Goal: Navigation & Orientation: Find specific page/section

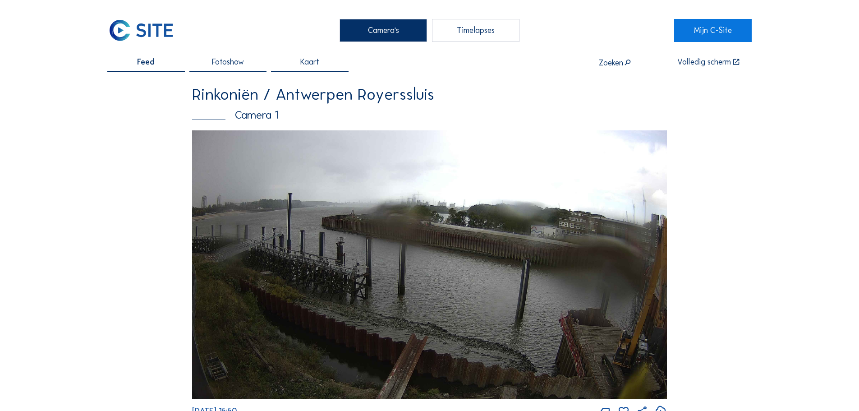
click at [135, 33] on img at bounding box center [141, 30] width 68 height 23
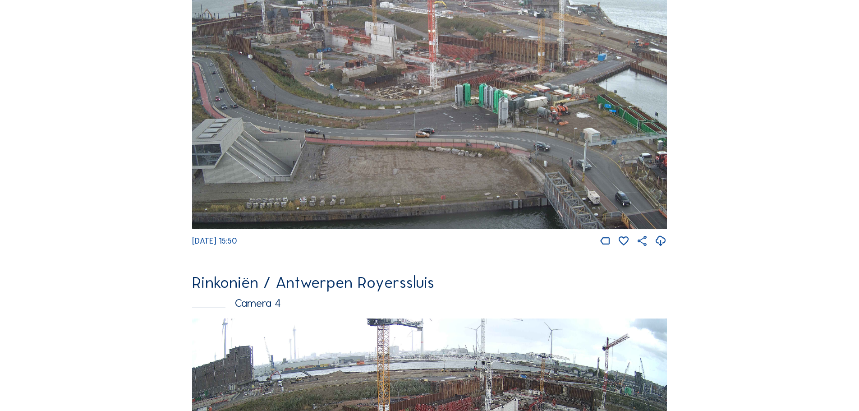
scroll to position [1534, 0]
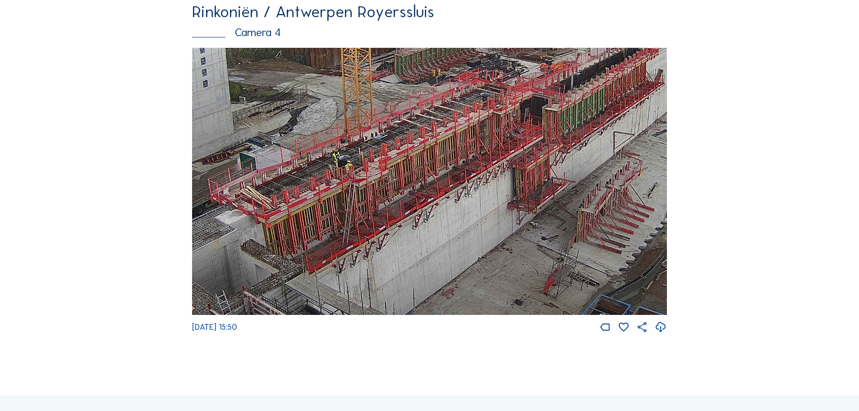
drag, startPoint x: 517, startPoint y: 175, endPoint x: 430, endPoint y: 215, distance: 95.1
click at [430, 215] on img at bounding box center [429, 181] width 475 height 267
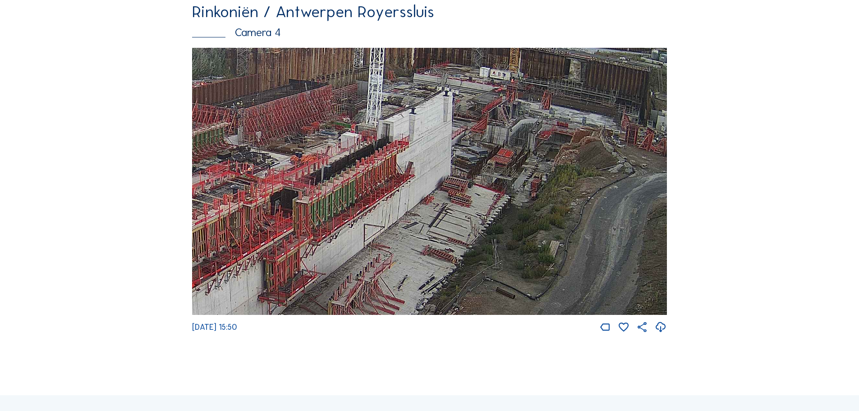
drag, startPoint x: 568, startPoint y: 170, endPoint x: 321, endPoint y: 260, distance: 263.6
click at [321, 260] on img at bounding box center [429, 181] width 475 height 267
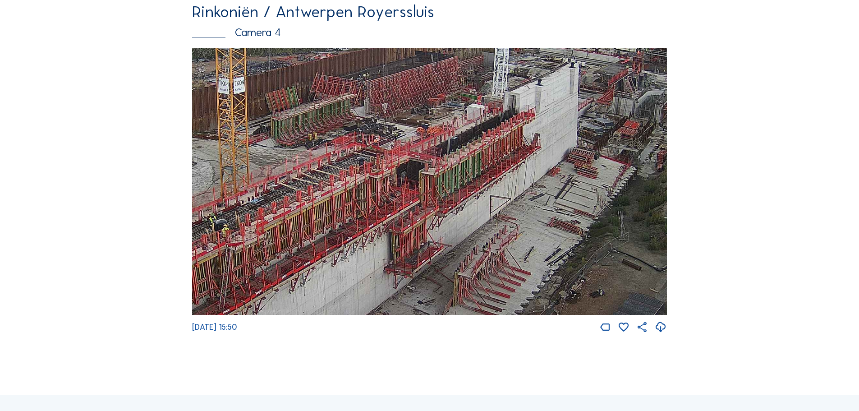
drag, startPoint x: 343, startPoint y: 221, endPoint x: 355, endPoint y: 215, distance: 12.7
click at [355, 215] on img at bounding box center [429, 181] width 475 height 267
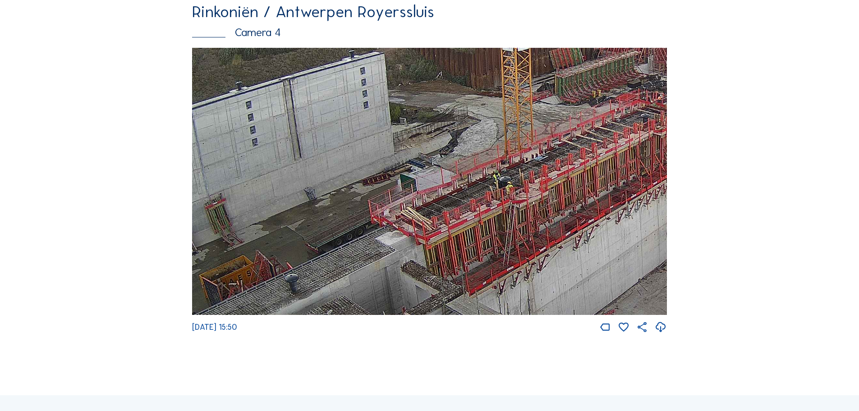
drag, startPoint x: 315, startPoint y: 258, endPoint x: 582, endPoint y: 220, distance: 269.7
click at [582, 220] on img at bounding box center [429, 181] width 475 height 267
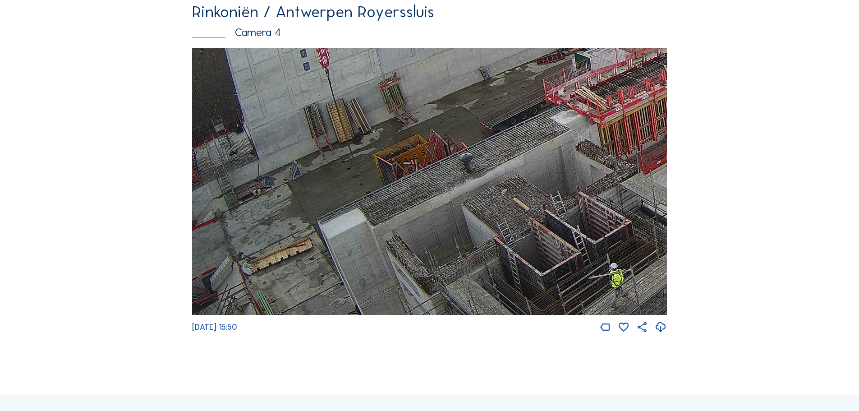
drag, startPoint x: 355, startPoint y: 285, endPoint x: 574, endPoint y: 164, distance: 250.7
click at [574, 164] on img at bounding box center [429, 181] width 475 height 267
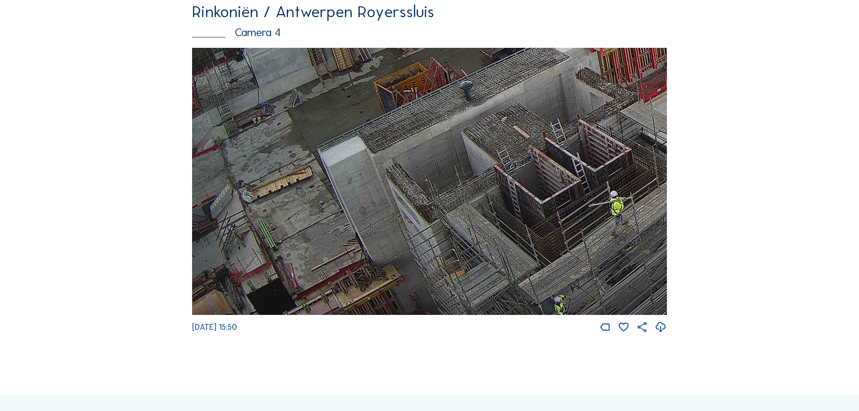
drag, startPoint x: 240, startPoint y: 261, endPoint x: 431, endPoint y: 170, distance: 211.4
click at [431, 170] on img at bounding box center [429, 181] width 475 height 267
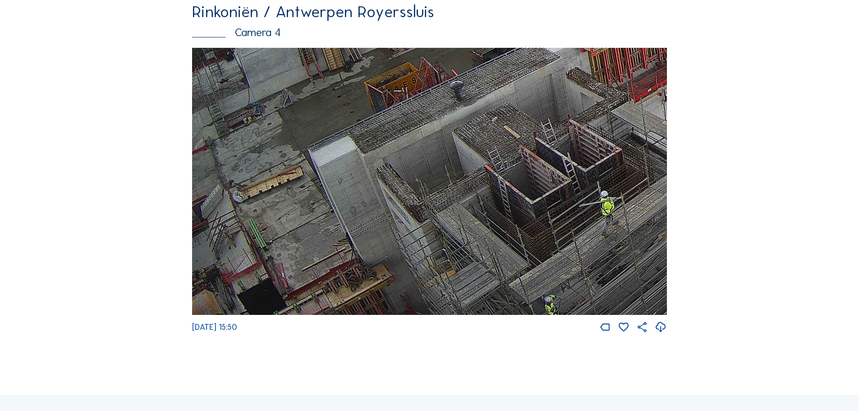
drag, startPoint x: 506, startPoint y: 244, endPoint x: 480, endPoint y: 166, distance: 82.2
click at [480, 166] on img at bounding box center [429, 181] width 475 height 267
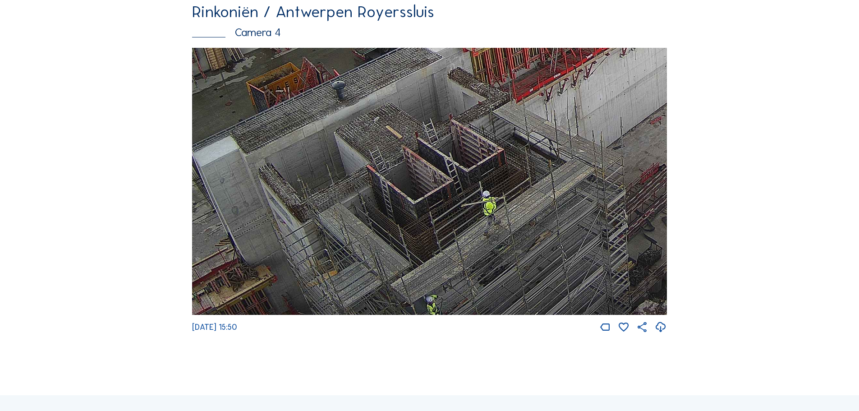
drag, startPoint x: 551, startPoint y: 243, endPoint x: 459, endPoint y: 207, distance: 99.1
click at [459, 207] on img at bounding box center [429, 181] width 475 height 267
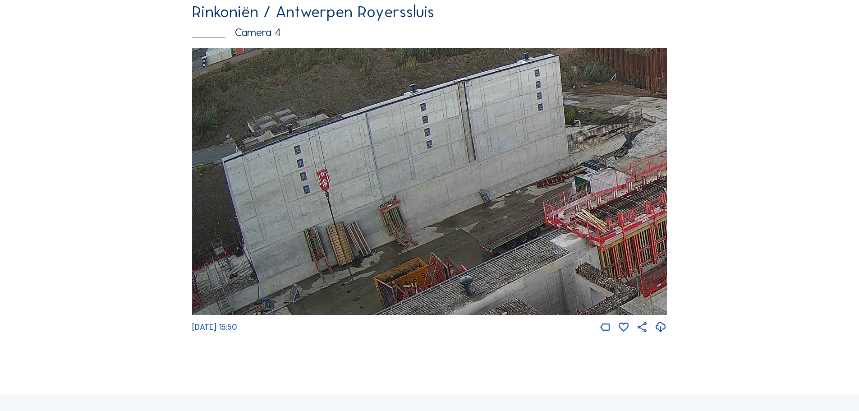
drag, startPoint x: 287, startPoint y: 149, endPoint x: 469, endPoint y: 339, distance: 262.9
click at [469, 334] on div "Mo 15 Sep 2025 15:50" at bounding box center [429, 191] width 475 height 286
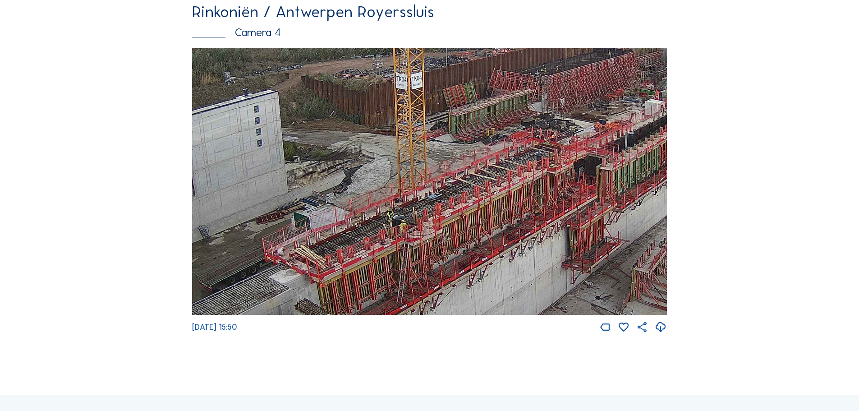
drag, startPoint x: 530, startPoint y: 220, endPoint x: 249, endPoint y: 256, distance: 283.3
click at [249, 256] on img at bounding box center [429, 181] width 475 height 267
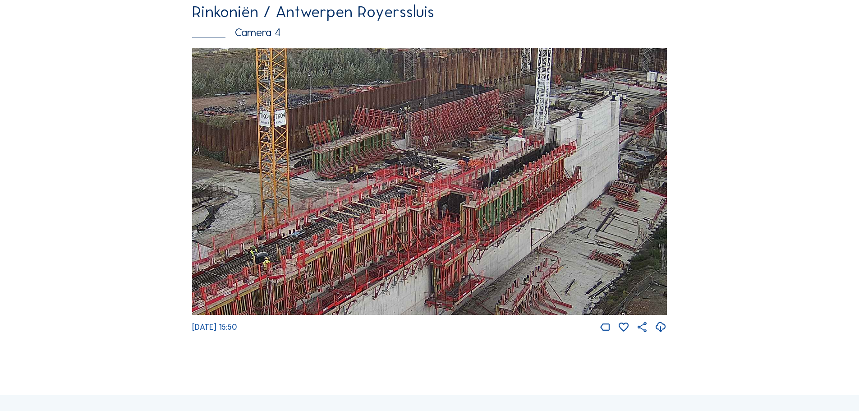
drag, startPoint x: 314, startPoint y: 247, endPoint x: 303, endPoint y: 250, distance: 12.3
click at [303, 250] on img at bounding box center [429, 181] width 475 height 267
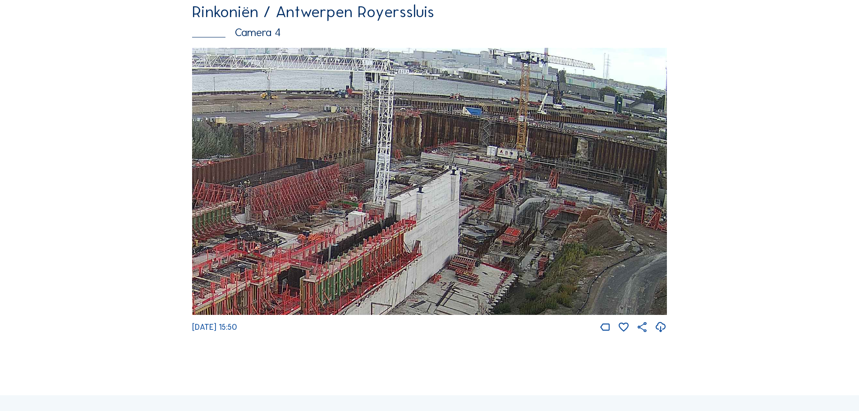
drag, startPoint x: 490, startPoint y: 227, endPoint x: 323, endPoint y: 294, distance: 180.6
click at [330, 301] on img at bounding box center [429, 181] width 475 height 267
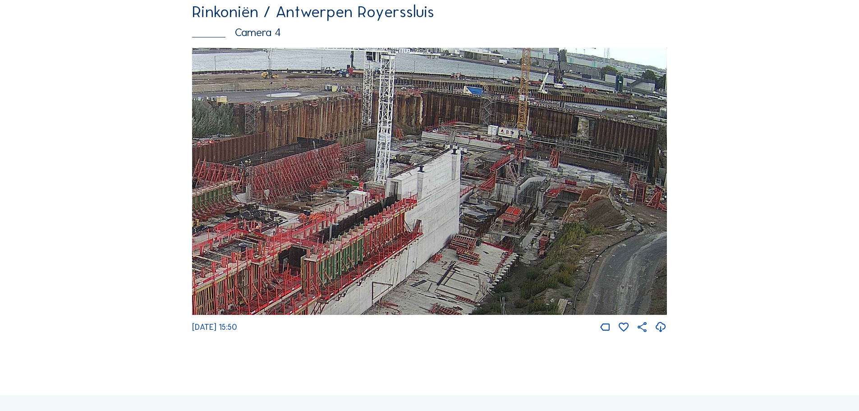
drag, startPoint x: 511, startPoint y: 287, endPoint x: 516, endPoint y: 64, distance: 223.8
click at [518, 61] on img at bounding box center [429, 181] width 475 height 267
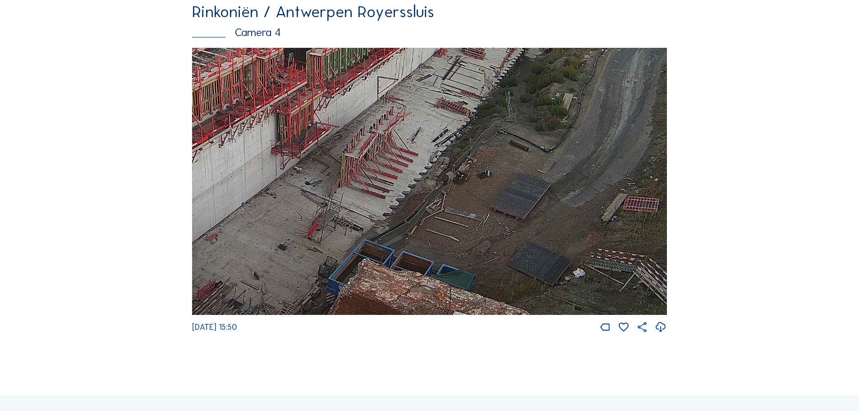
drag, startPoint x: 383, startPoint y: 306, endPoint x: 663, endPoint y: 22, distance: 398.7
click at [662, 22] on div "Rinkoniën / Antwerpen Royerssluis Camera 4 Mo 15 Sep 2025 15:50" at bounding box center [429, 169] width 475 height 330
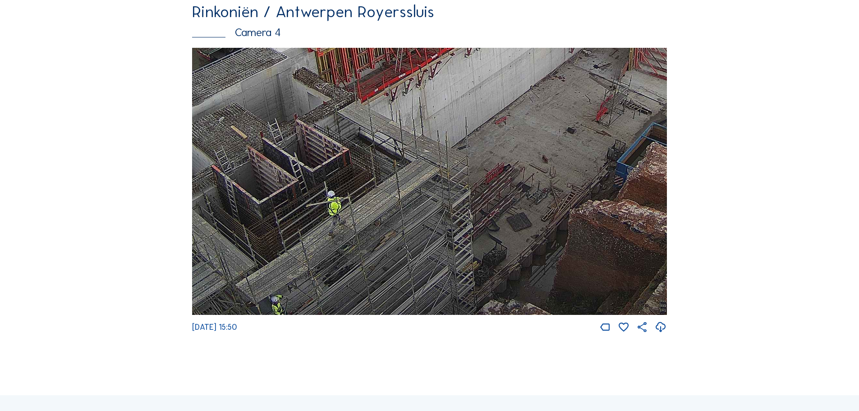
drag, startPoint x: 321, startPoint y: 215, endPoint x: 730, endPoint y: 15, distance: 455.7
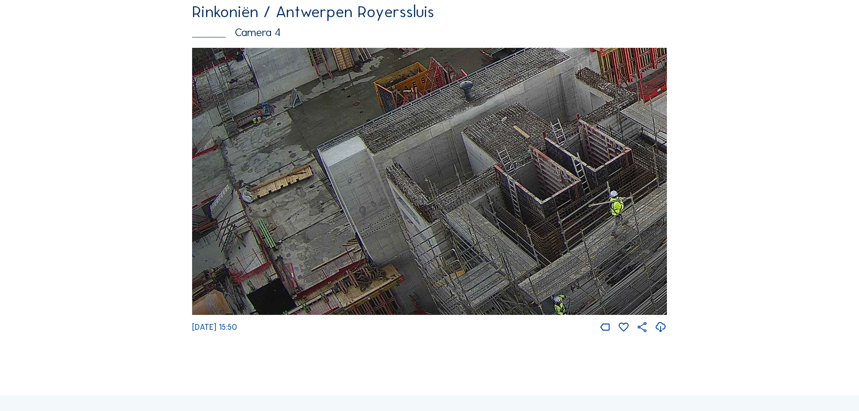
drag, startPoint x: 470, startPoint y: 218, endPoint x: 529, endPoint y: 202, distance: 61.0
click at [598, 201] on img at bounding box center [429, 181] width 475 height 267
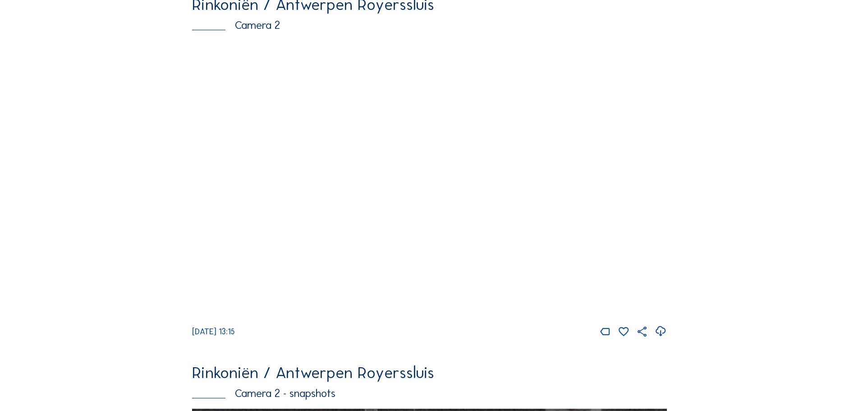
scroll to position [90, 0]
